Goal: Find specific page/section: Find specific page/section

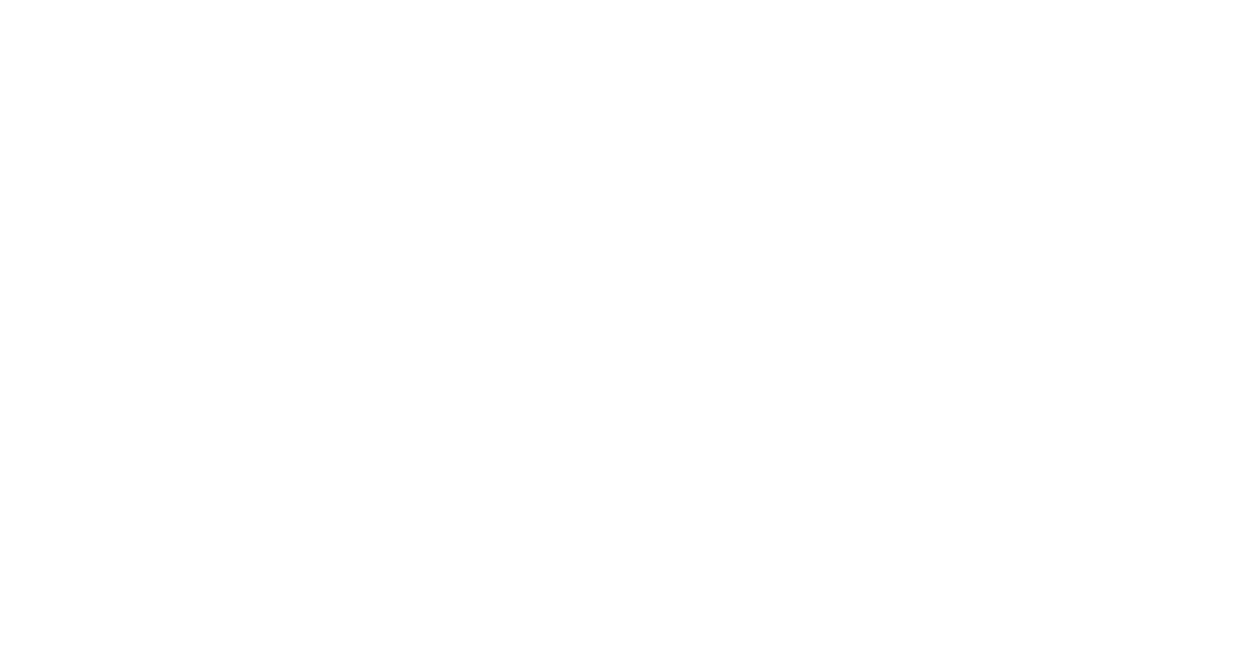
select select "Song"
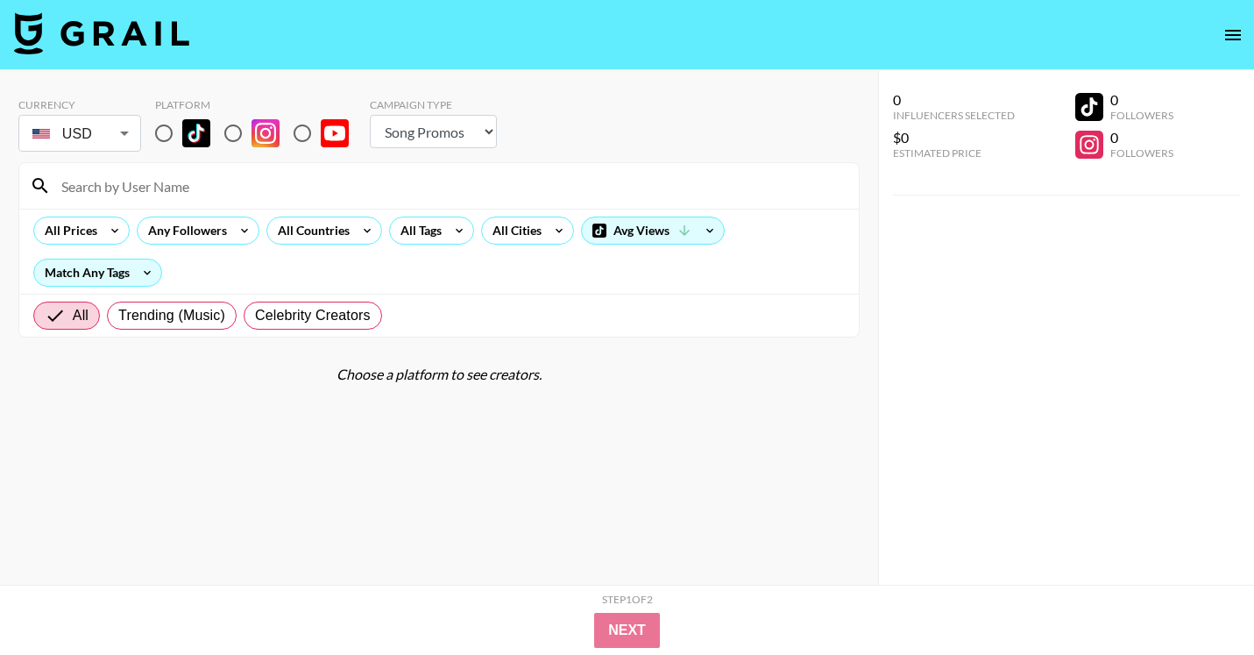
click at [380, 195] on input at bounding box center [450, 186] width 798 height 28
paste input "@thesoul_listens2"
type input "@thesoul_listens2"
click at [160, 137] on input "radio" at bounding box center [163, 133] width 37 height 37
radio input "true"
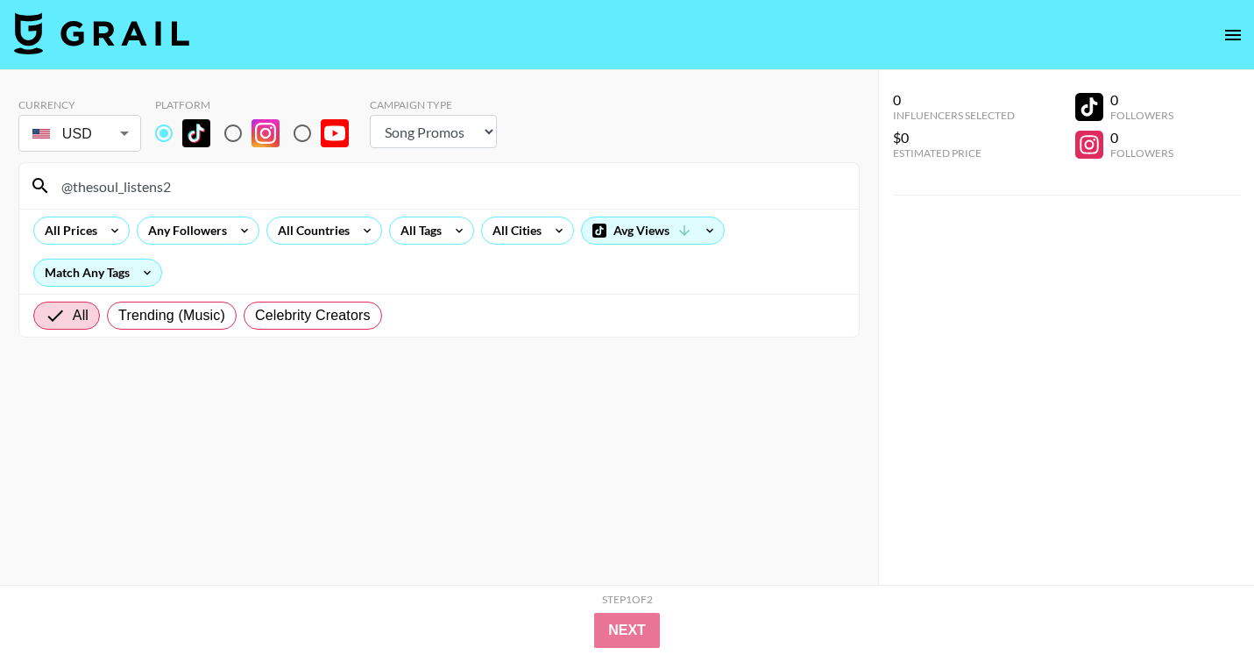
click at [282, 176] on input "@thesoul_listens2" at bounding box center [450, 186] width 798 height 28
click at [358, 174] on input "@thesoul_listens2" at bounding box center [450, 186] width 798 height 28
paste input "daze.lyrics"
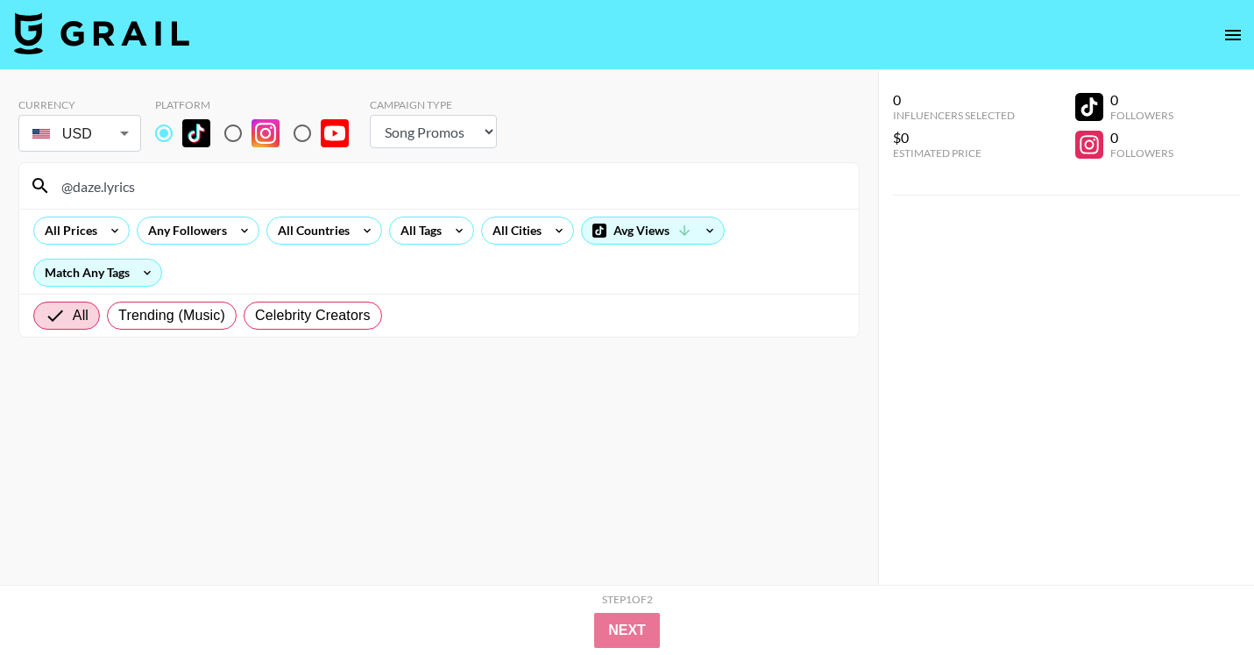
click at [326, 203] on div "@daze.lyrics" at bounding box center [439, 186] width 840 height 46
click at [327, 191] on input "@daze.lyrics" at bounding box center [450, 186] width 798 height 28
paste input "hahakcoolgtgbye"
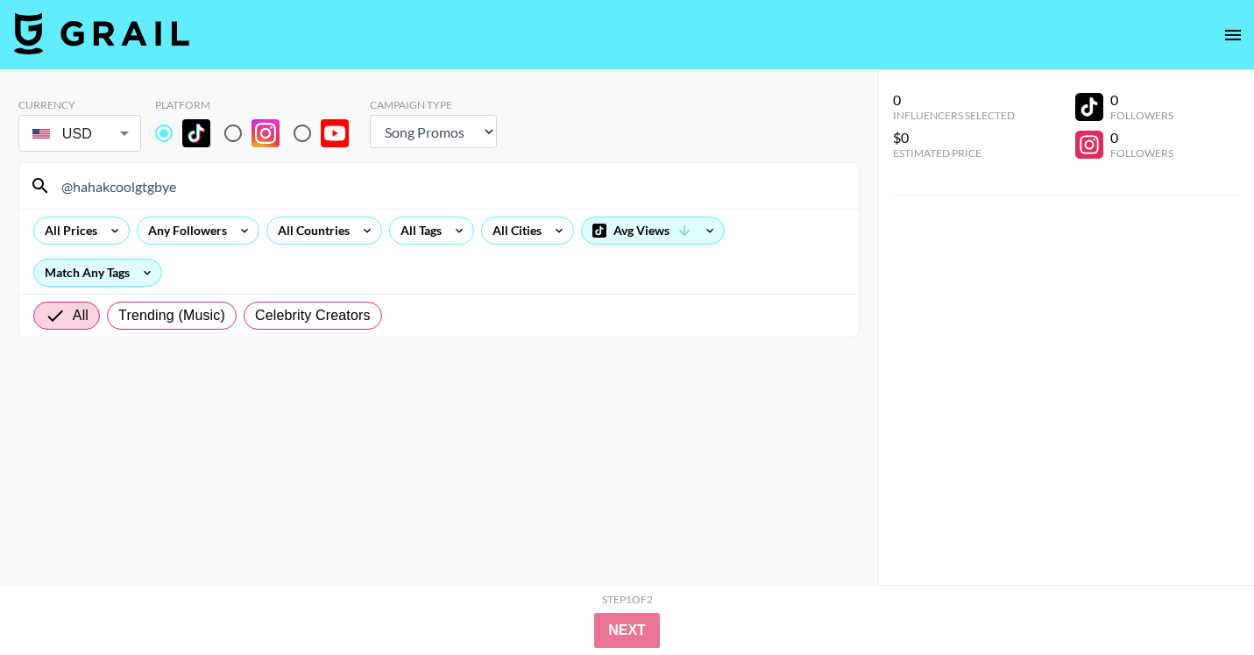
click at [305, 184] on input "@hahakcoolgtgbye" at bounding box center [450, 186] width 798 height 28
paste input "iamcutterbutter"
click at [365, 181] on input "@iamcutterbutter" at bounding box center [450, 186] width 798 height 28
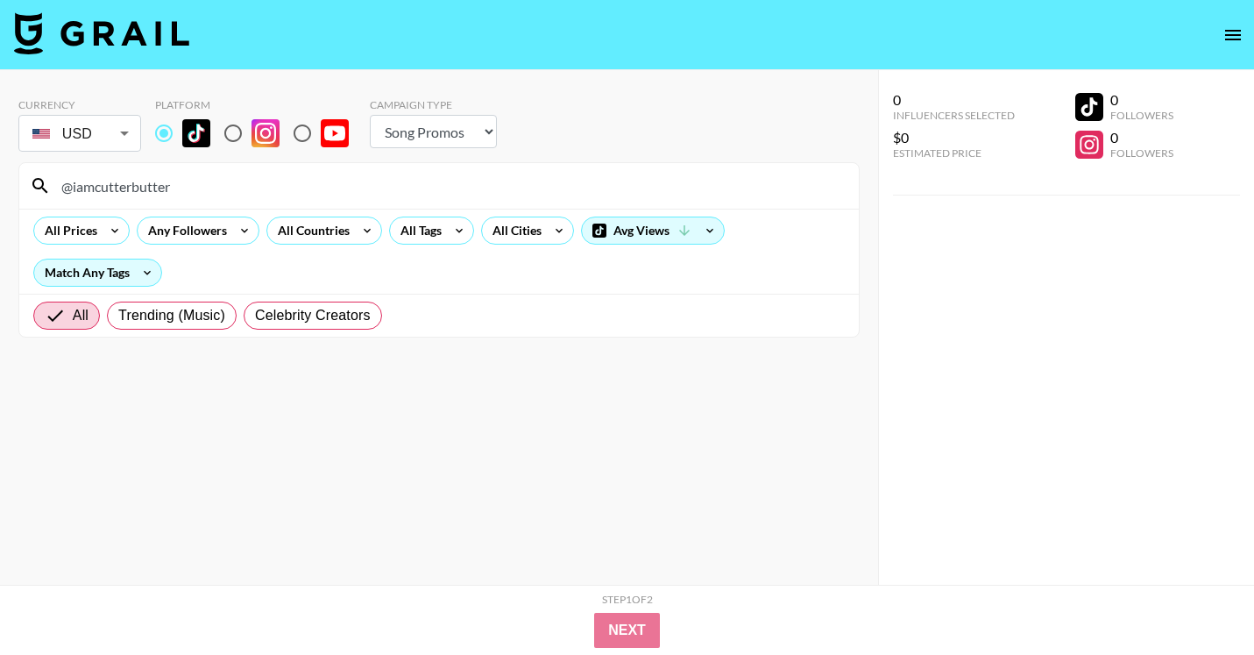
click at [365, 181] on input "@iamcutterbutter" at bounding box center [450, 186] width 798 height 28
paste input "theyellowbutton"
click at [371, 180] on input "@theyellowbutton" at bounding box center [450, 186] width 798 height 28
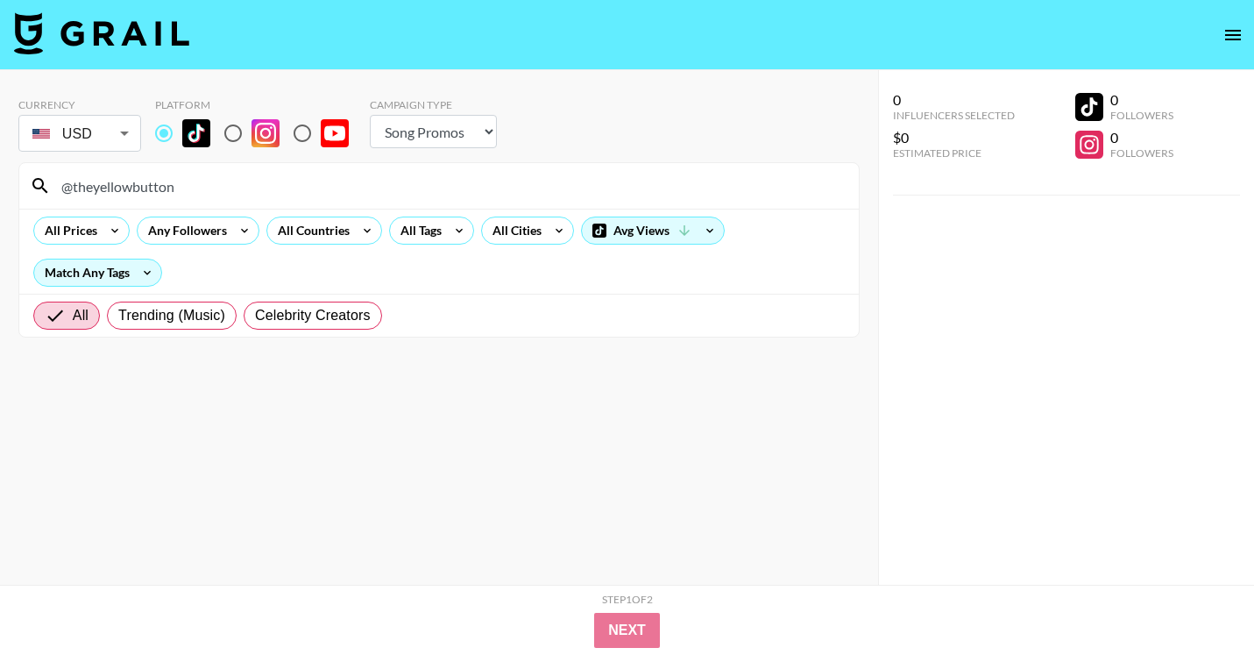
click at [371, 180] on input "@theyellowbutton" at bounding box center [450, 186] width 798 height 28
paste input "kensmccarthy"
click at [315, 182] on input "@kensmccarthy" at bounding box center [450, 186] width 798 height 28
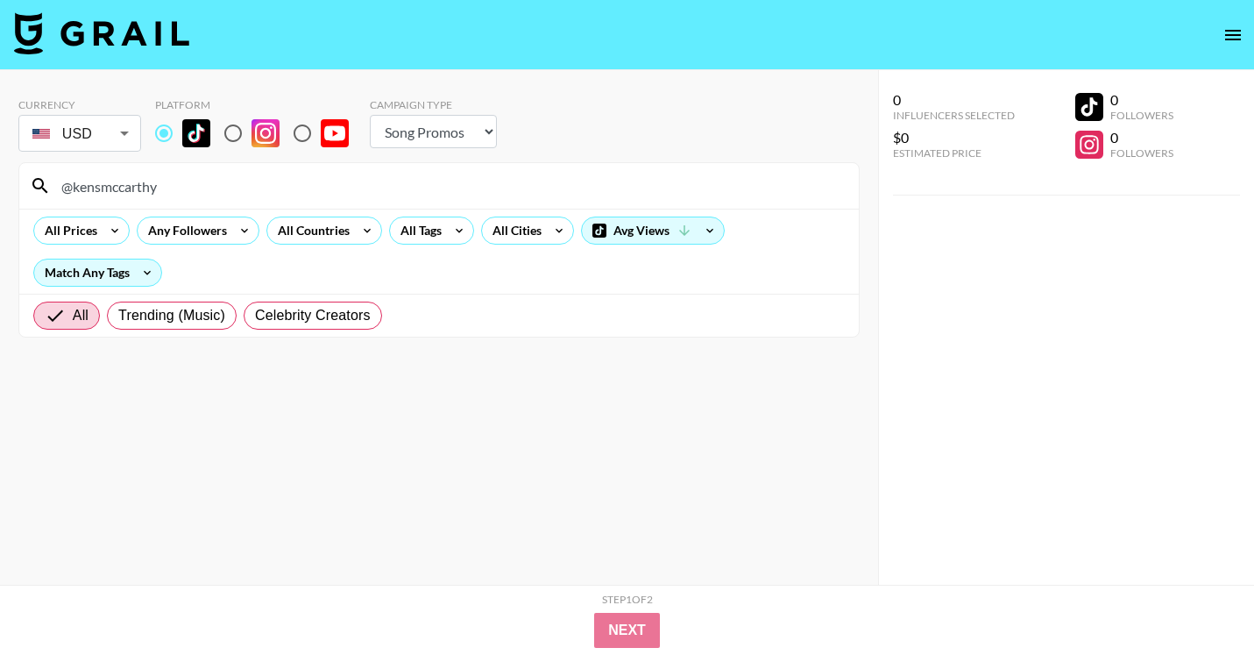
paste input "whatbriasaid"
click at [303, 179] on input "@whatbriasaid" at bounding box center [450, 186] width 798 height 28
paste input "brettwolkey"
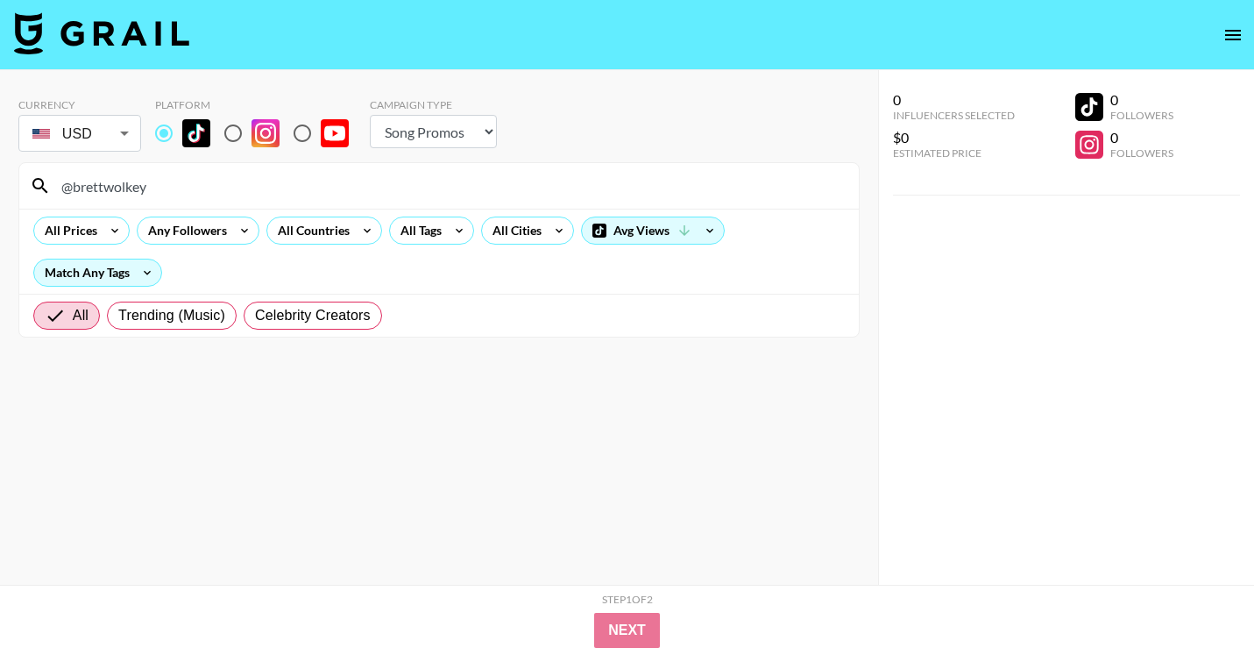
click at [391, 187] on input "@brettwolkey" at bounding box center [450, 186] width 798 height 28
paste input "kaseys.playlist"
click at [326, 181] on input "@kaseys.playlist" at bounding box center [450, 186] width 798 height 28
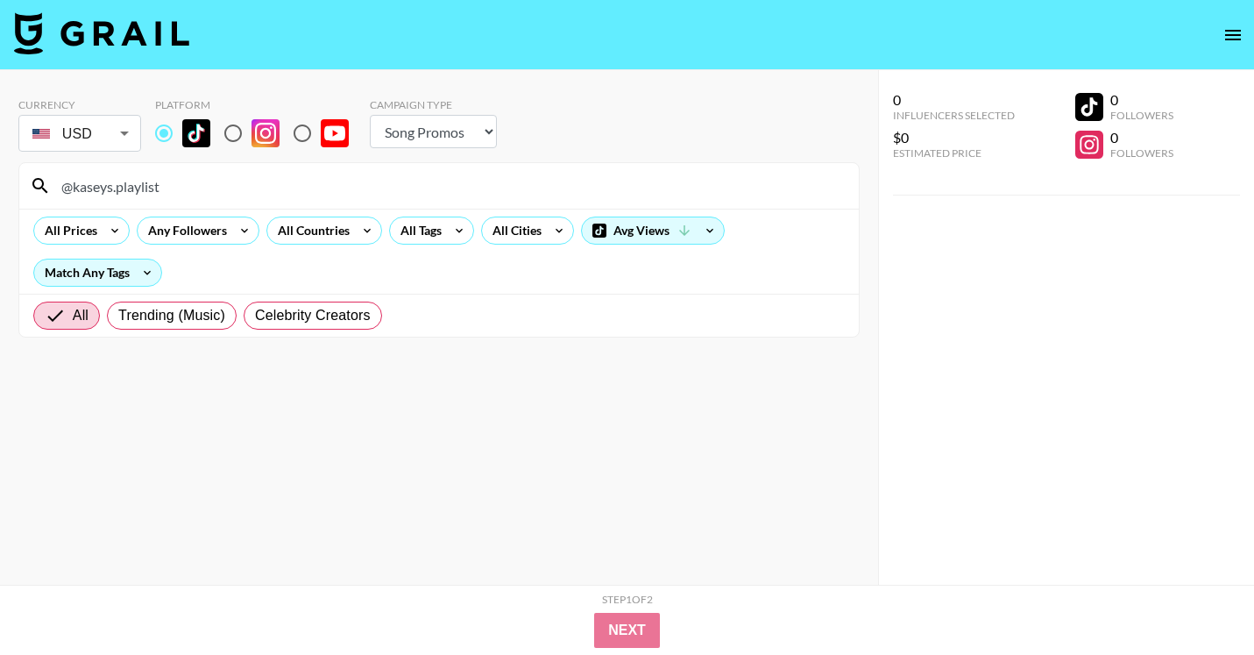
click at [326, 181] on input "@kaseys.playlist" at bounding box center [450, 186] width 798 height 28
paste input "[URL][DOMAIN_NAME][PERSON_NAME][DOMAIN_NAME][PERSON_NAME]"
drag, startPoint x: 280, startPoint y: 184, endPoint x: 76, endPoint y: 166, distance: 204.2
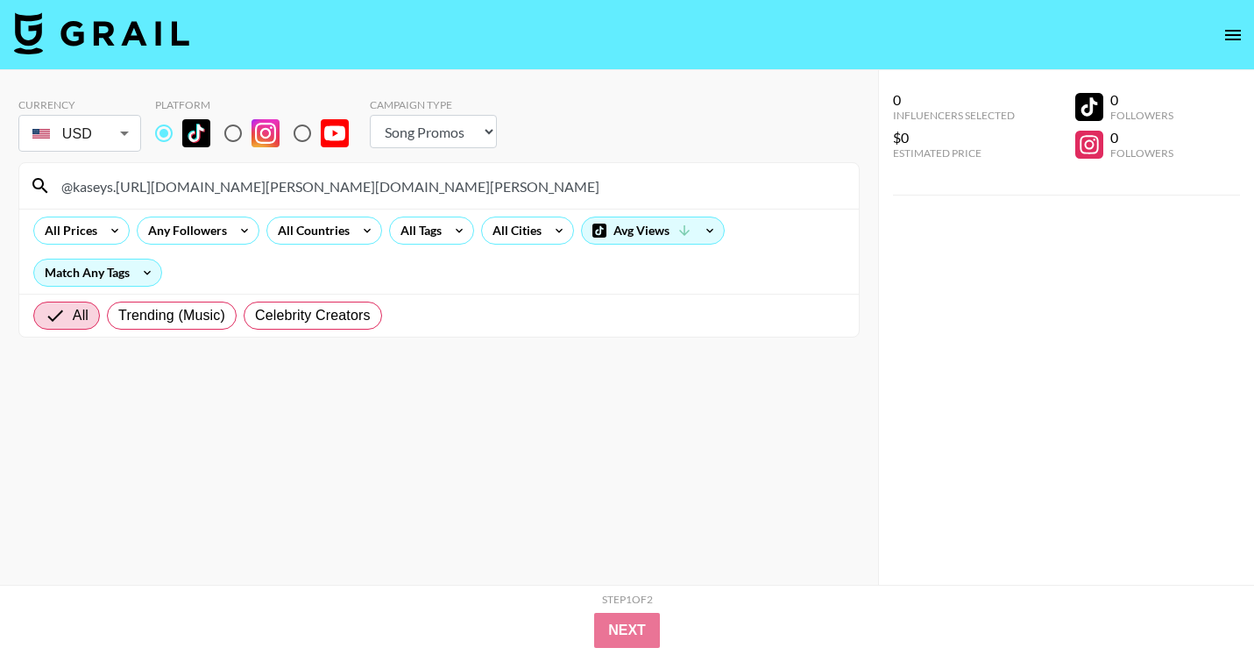
click at [76, 166] on div "@kaseys.[URL][DOMAIN_NAME][PERSON_NAME][DOMAIN_NAME][PERSON_NAME]" at bounding box center [439, 186] width 840 height 46
click at [353, 176] on input "[PERSON_NAME].[PERSON_NAME]" at bounding box center [450, 186] width 798 height 28
paste input "[URL][DOMAIN_NAME]"
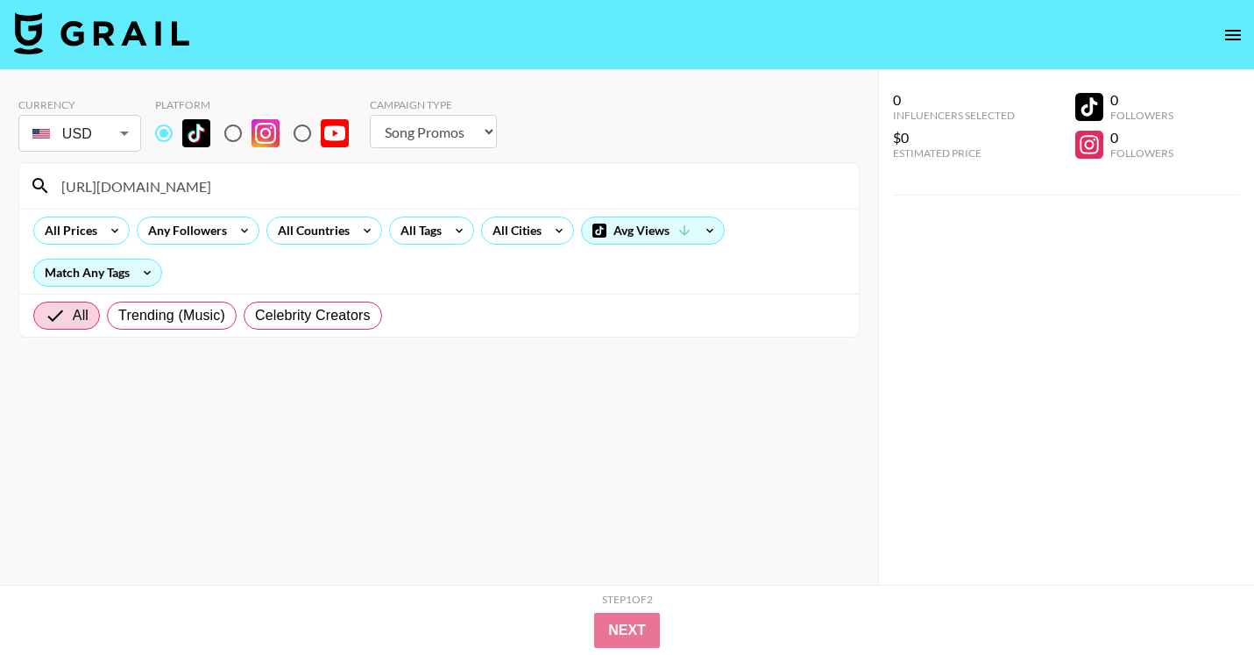
drag, startPoint x: 223, startPoint y: 185, endPoint x: 109, endPoint y: 181, distance: 114.9
click at [109, 181] on input "[URL][DOMAIN_NAME]" at bounding box center [450, 186] width 798 height 28
click at [311, 187] on input "[PERSON_NAME]" at bounding box center [450, 186] width 798 height 28
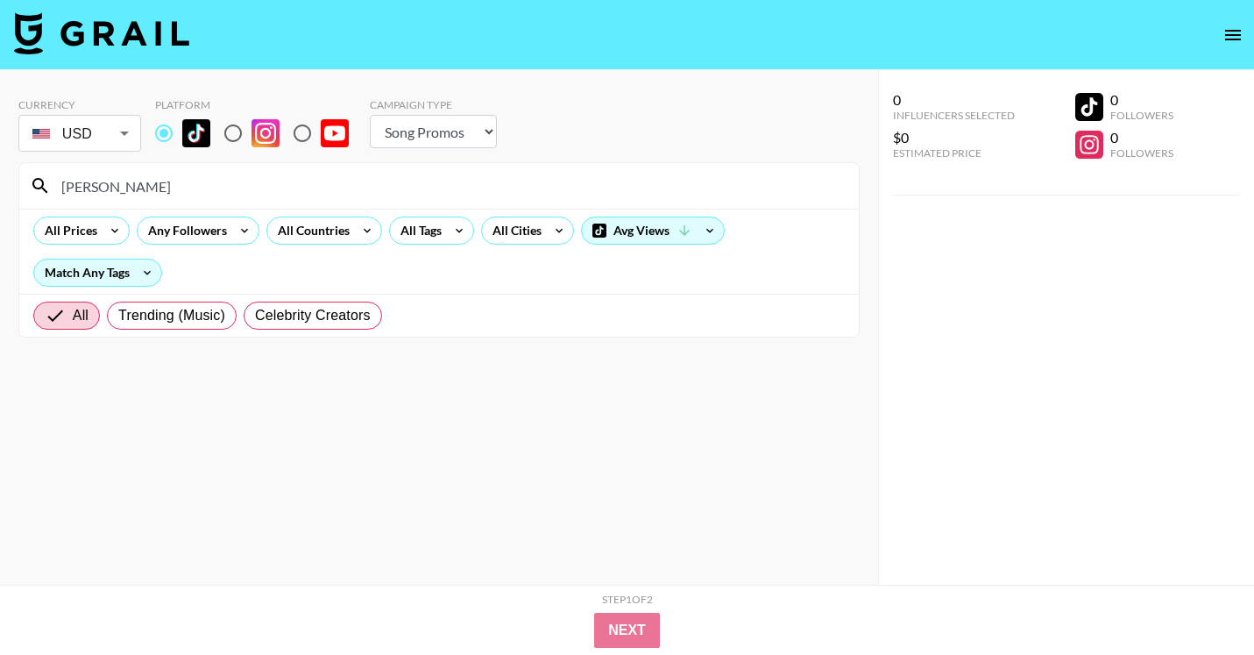
paste input "[URL][DOMAIN_NAME]"
drag, startPoint x: 224, startPoint y: 182, endPoint x: 13, endPoint y: 176, distance: 211.3
click at [13, 176] on div "Currency USD USD ​ Platform Campaign Type Choose Type... Song Promos Brand Prom…" at bounding box center [439, 362] width 878 height 585
click at [379, 194] on input "bruhstre" at bounding box center [450, 186] width 798 height 28
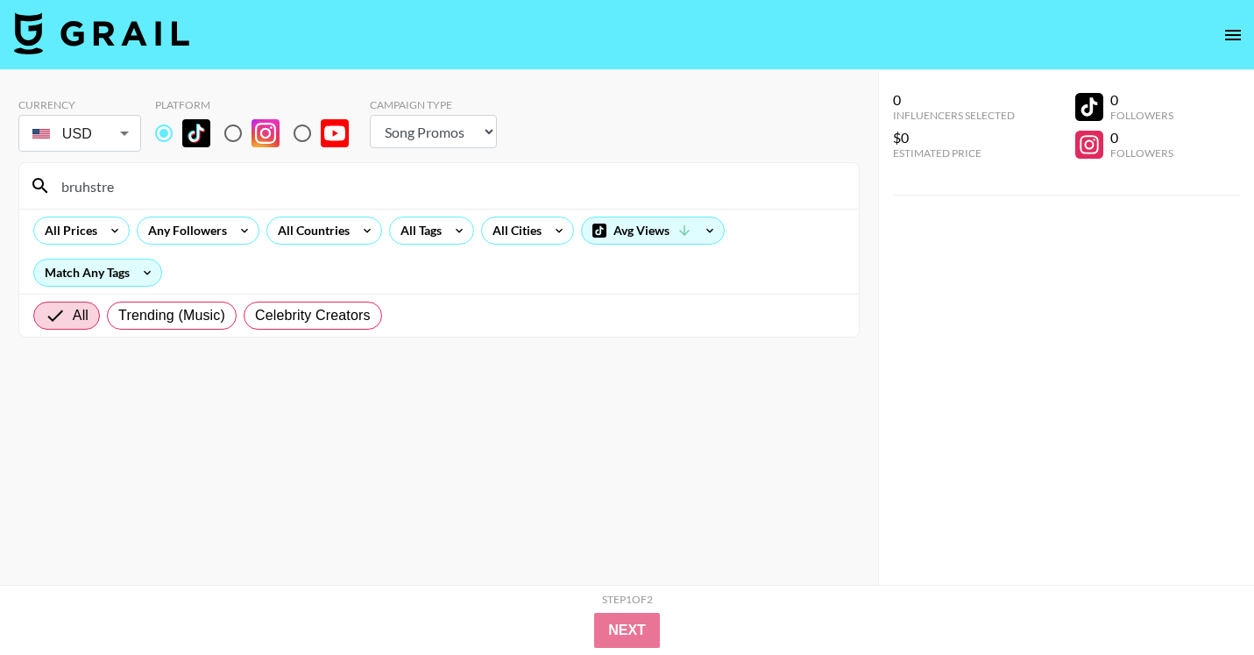
click at [379, 194] on input "bruhstre" at bounding box center [450, 186] width 798 height 28
paste input "[URL][DOMAIN_NAME]"
drag, startPoint x: 206, startPoint y: 188, endPoint x: 0, endPoint y: 150, distance: 209.4
click at [0, 150] on div "Currency USD USD ​ Platform Campaign Type Choose Type... Song Promos Brand Prom…" at bounding box center [439, 362] width 878 height 585
type input "erikafreiman"
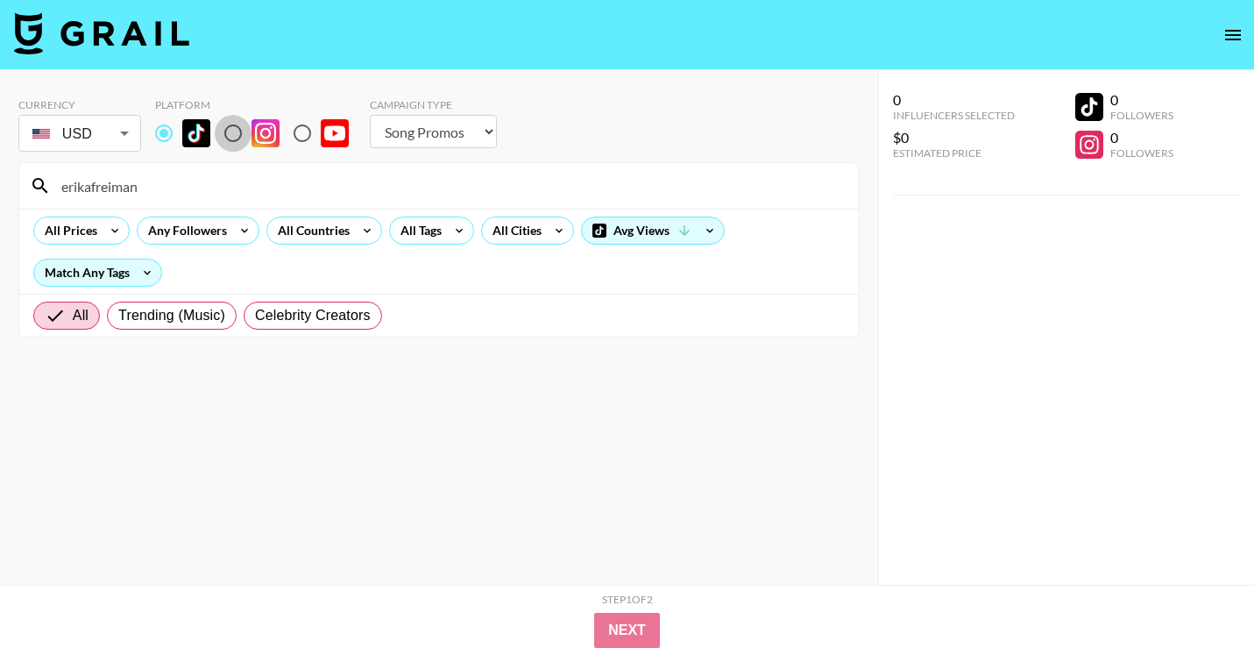
click at [229, 144] on input "radio" at bounding box center [233, 133] width 37 height 37
radio input "true"
click at [313, 189] on input "erikafreiman" at bounding box center [450, 186] width 798 height 28
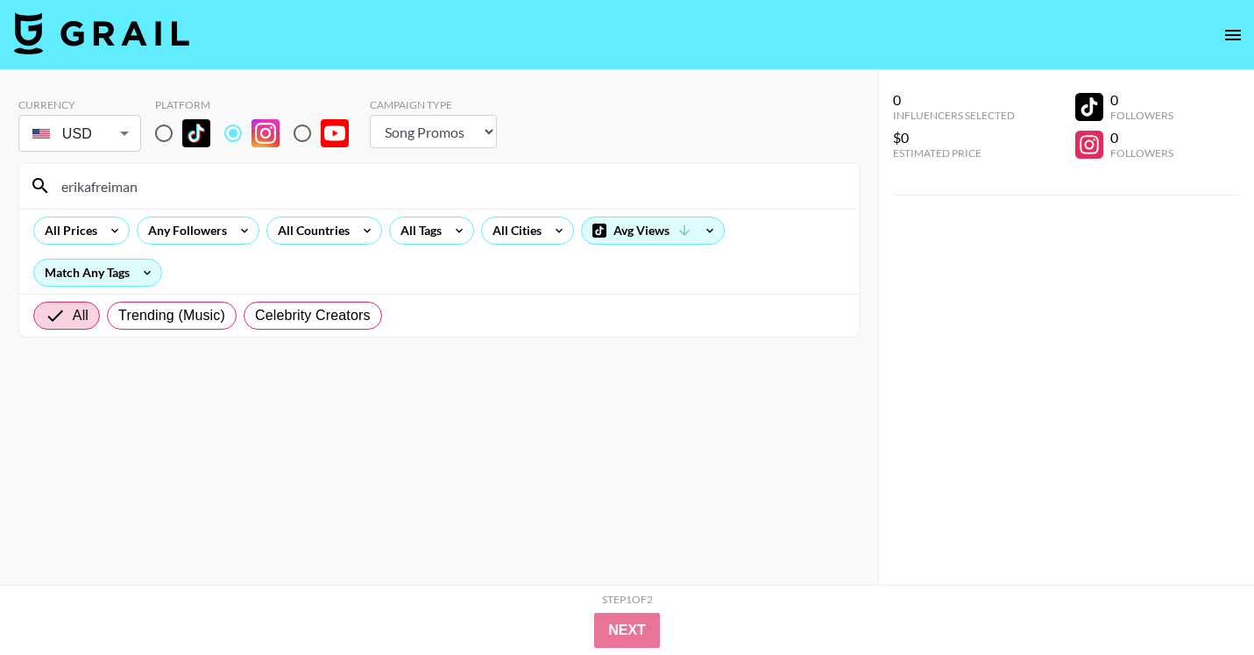
paste input "[URL][DOMAIN_NAME]"
drag, startPoint x: 237, startPoint y: 185, endPoint x: 74, endPoint y: 181, distance: 163.0
click at [74, 181] on input "[URL][DOMAIN_NAME]" at bounding box center [450, 186] width 798 height 28
click at [180, 189] on input "ayybaybay_radio/" at bounding box center [450, 186] width 798 height 28
click at [380, 193] on input "ayybaybay_radio" at bounding box center [450, 186] width 798 height 28
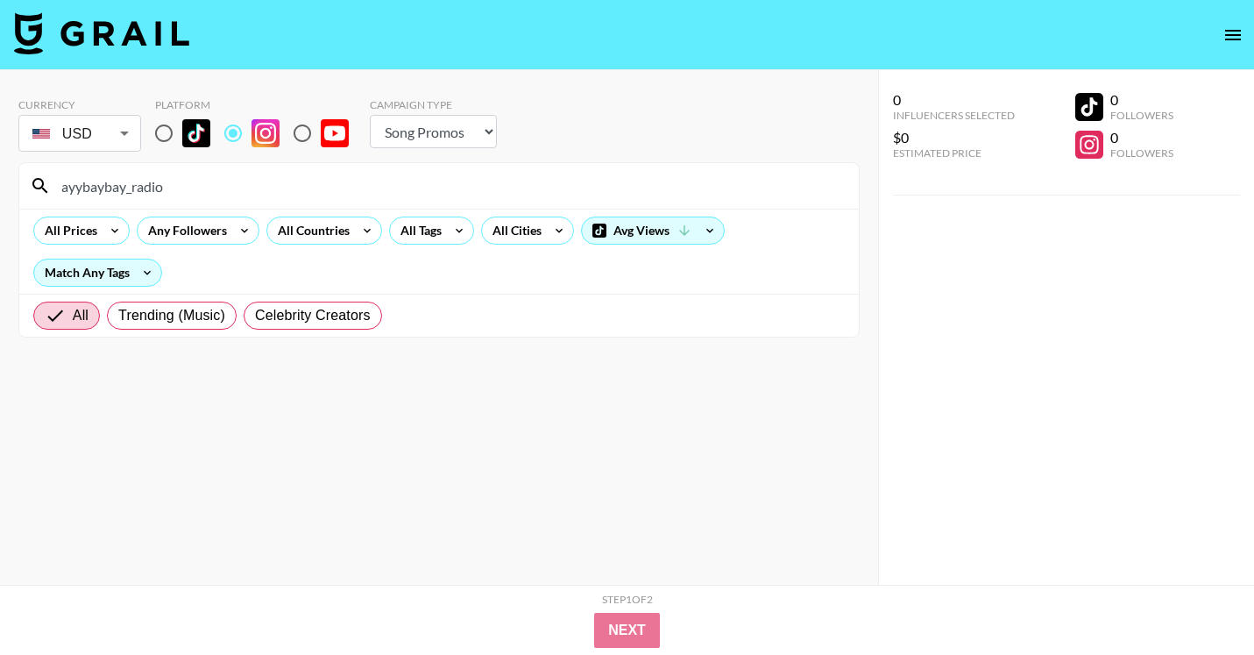
click at [380, 193] on input "ayybaybay_radio" at bounding box center [450, 186] width 798 height 28
paste input "[URL][DOMAIN_NAME]"
drag, startPoint x: 236, startPoint y: 190, endPoint x: 0, endPoint y: 179, distance: 236.0
click at [0, 179] on div "Currency USD USD ​ Platform Campaign Type Choose Type... Song Promos Brand Prom…" at bounding box center [439, 362] width 878 height 585
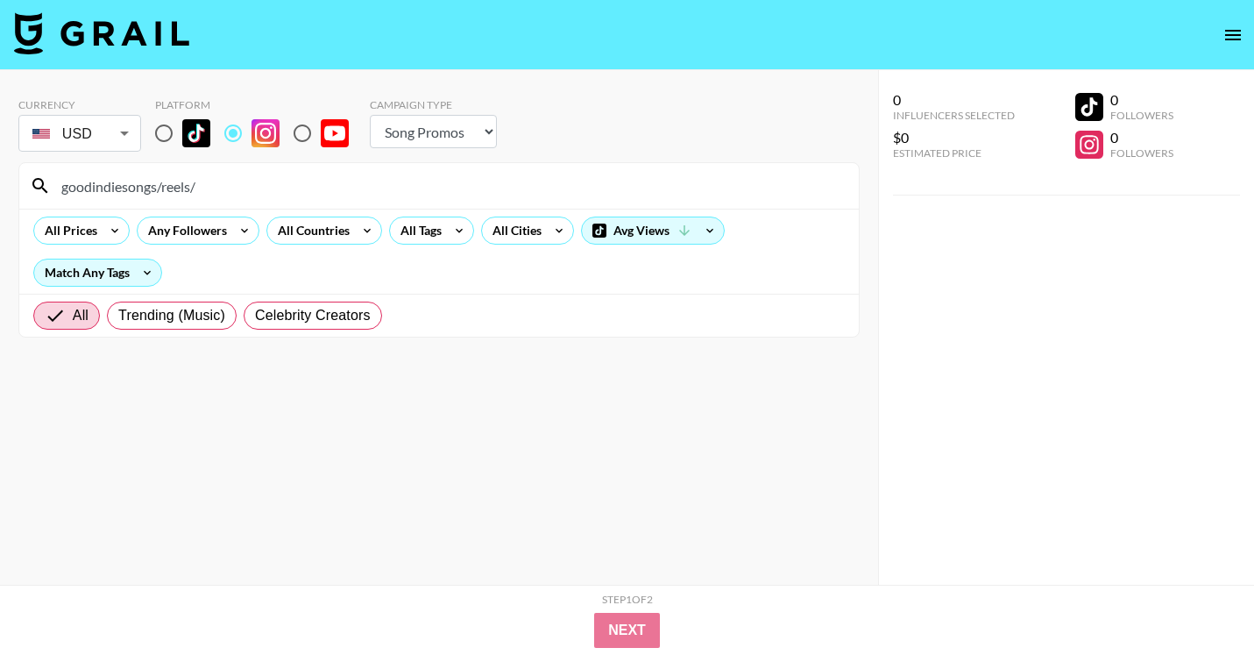
click at [224, 186] on input "goodindiesongs/reels/" at bounding box center [450, 186] width 798 height 28
click at [320, 174] on input "goodindiesongs" at bounding box center [450, 186] width 798 height 28
paste input "[URL][DOMAIN_NAME]"
drag, startPoint x: 237, startPoint y: 190, endPoint x: 0, endPoint y: 186, distance: 236.7
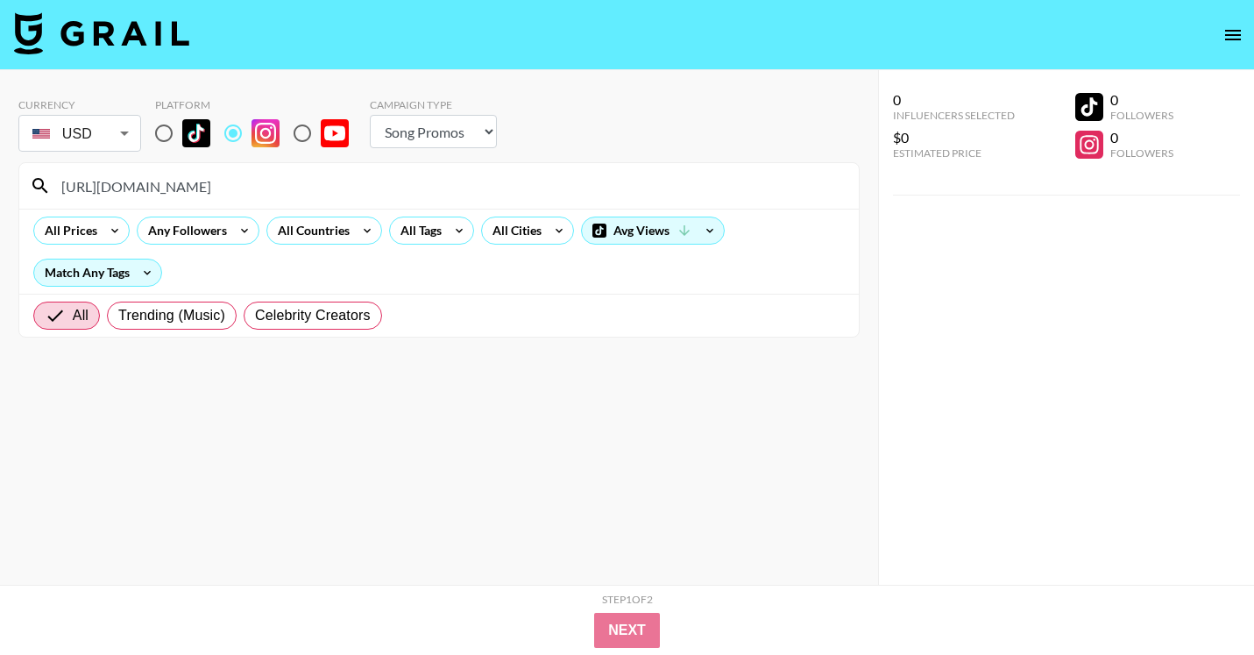
click at [0, 186] on div "Currency USD USD ​ Platform Campaign Type Choose Type... Song Promos Brand Prom…" at bounding box center [439, 362] width 878 height 585
click at [168, 184] on input "erikafreizz/" at bounding box center [450, 186] width 798 height 28
click at [278, 188] on input "erikafreizz" at bounding box center [450, 186] width 798 height 28
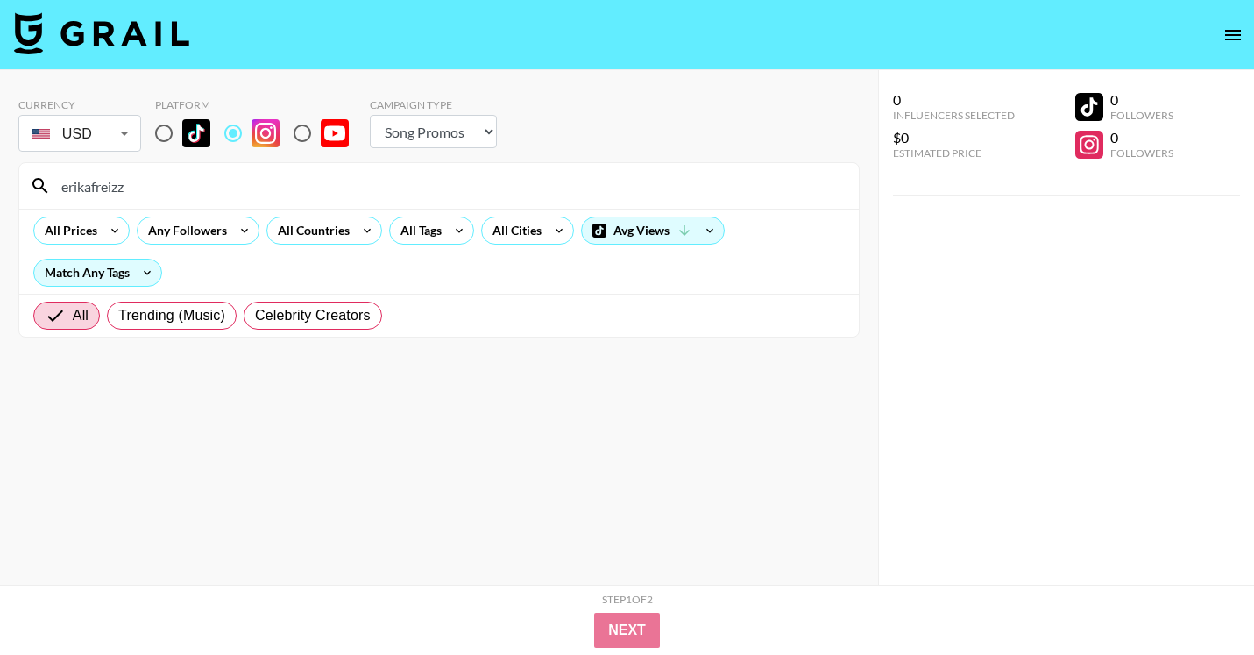
paste input "[URL][DOMAIN_NAME]"
drag, startPoint x: 238, startPoint y: 186, endPoint x: 0, endPoint y: 174, distance: 237.8
click at [0, 174] on div "Currency USD USD ​ Platform Campaign Type Choose Type... Song Promos Brand Prom…" at bounding box center [439, 362] width 878 height 585
click at [186, 188] on input "agusarcolia/" at bounding box center [450, 186] width 798 height 28
type input "agusarcolia"
